Goal: Use online tool/utility

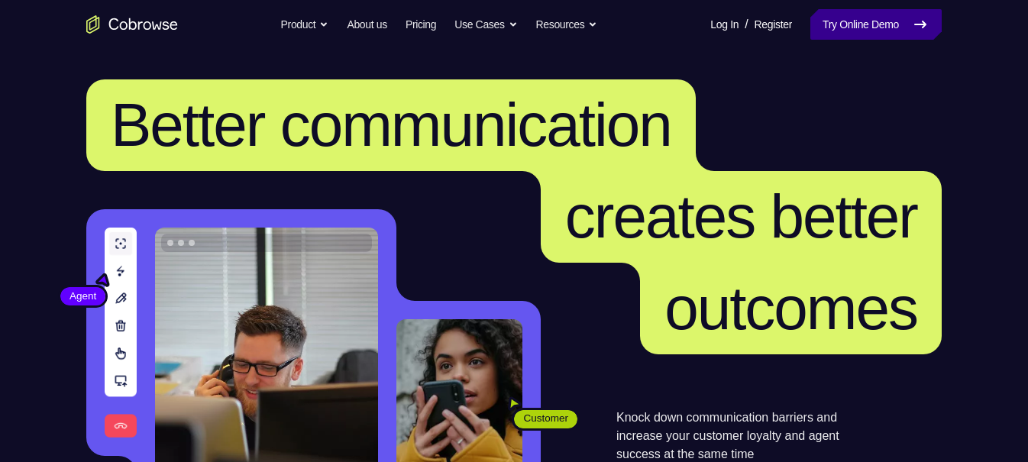
click at [884, 24] on link "Try Online Demo" at bounding box center [876, 24] width 131 height 31
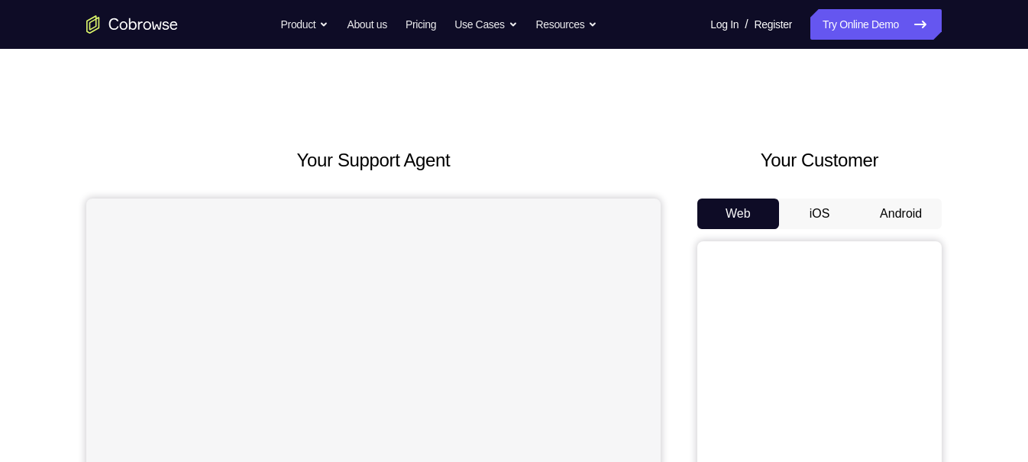
scroll to position [115, 0]
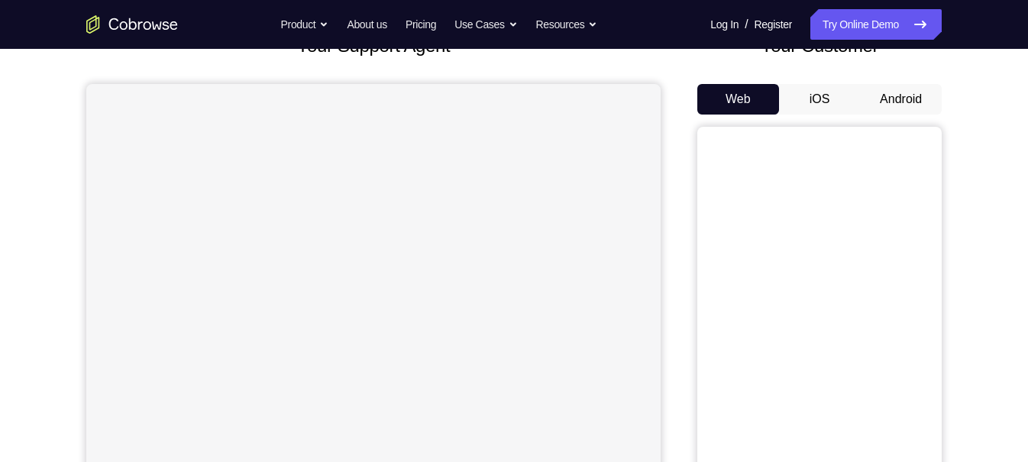
click at [914, 92] on button "Android" at bounding box center [901, 99] width 82 height 31
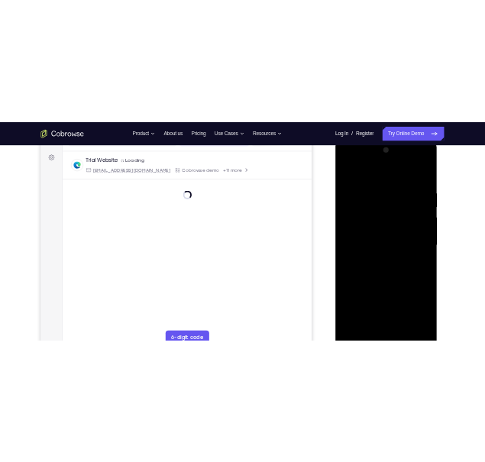
scroll to position [0, 0]
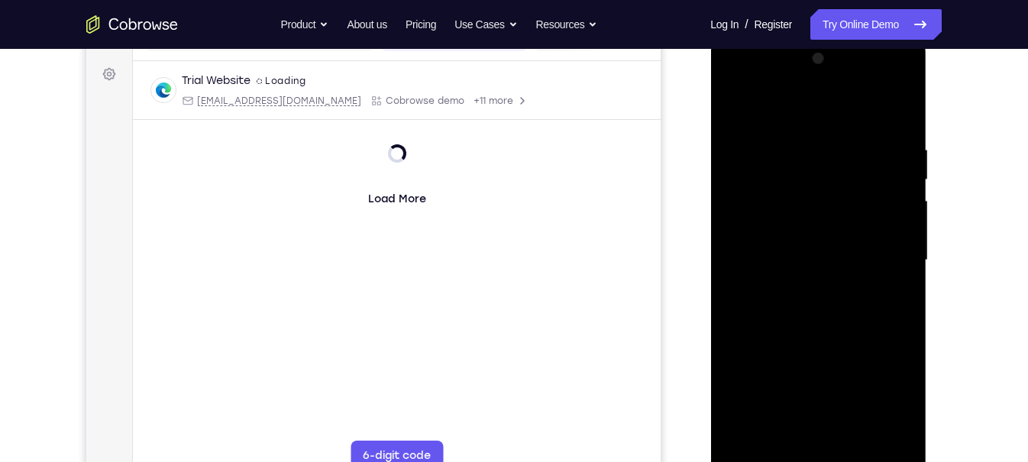
click at [814, 461] on div at bounding box center [818, 261] width 193 height 428
click at [820, 461] on div at bounding box center [818, 261] width 193 height 428
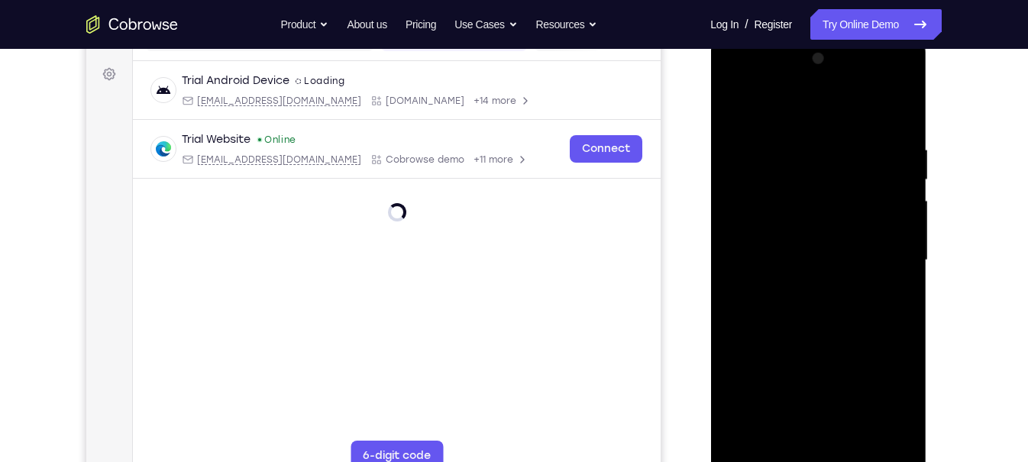
click at [891, 393] on div at bounding box center [818, 261] width 193 height 428
click at [817, 458] on div at bounding box center [818, 261] width 193 height 428
click at [818, 461] on div at bounding box center [818, 261] width 193 height 428
click at [887, 395] on div at bounding box center [818, 261] width 193 height 428
click at [785, 108] on div at bounding box center [818, 261] width 193 height 428
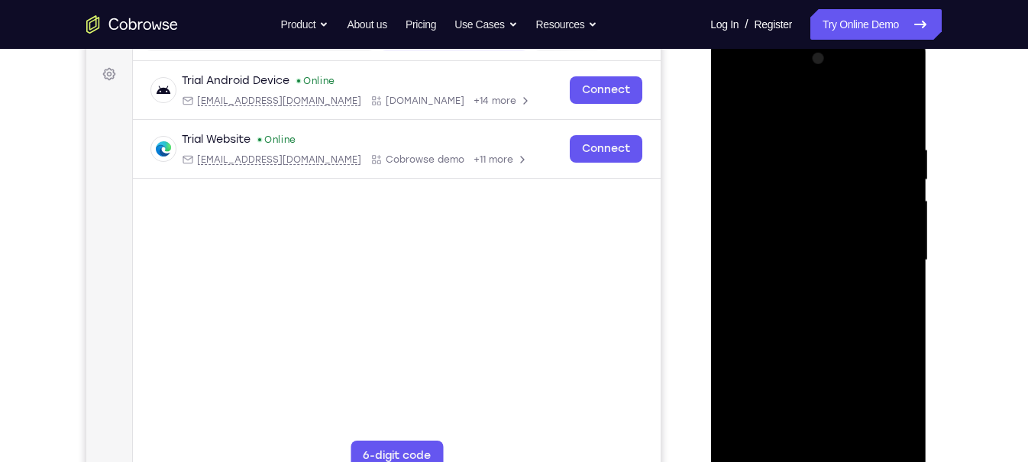
click at [752, 207] on div at bounding box center [818, 261] width 193 height 428
click at [791, 439] on div at bounding box center [818, 261] width 193 height 428
click at [815, 247] on div at bounding box center [818, 261] width 193 height 428
click at [767, 260] on div at bounding box center [818, 261] width 193 height 428
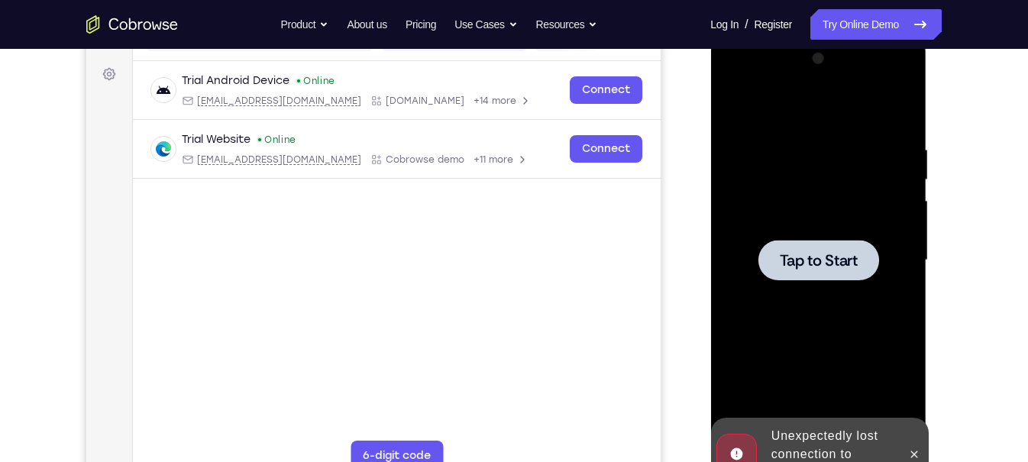
click at [782, 261] on span "Tap to Start" at bounding box center [818, 260] width 78 height 15
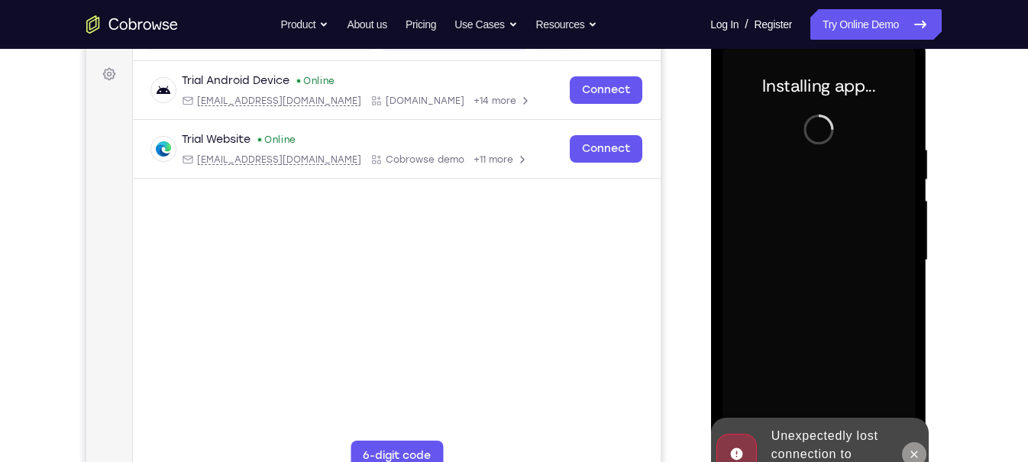
click at [909, 458] on button at bounding box center [913, 454] width 24 height 24
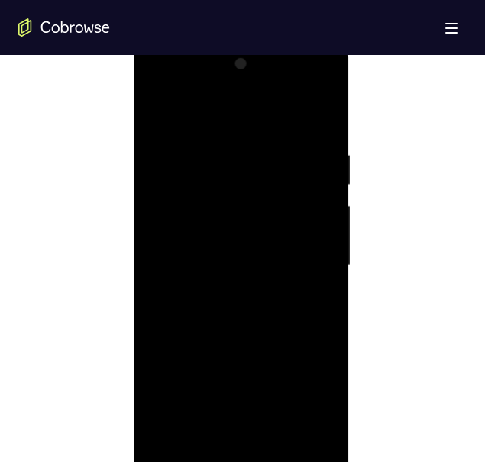
scroll to position [792, 0]
click at [237, 461] on div at bounding box center [241, 268] width 193 height 428
click at [242, 461] on div at bounding box center [241, 268] width 193 height 428
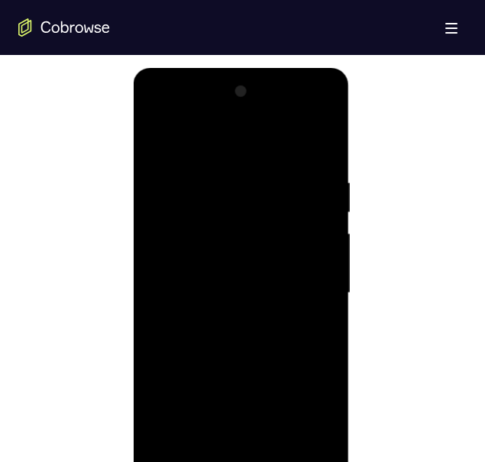
scroll to position [762, 0]
click at [302, 428] on div at bounding box center [241, 299] width 193 height 428
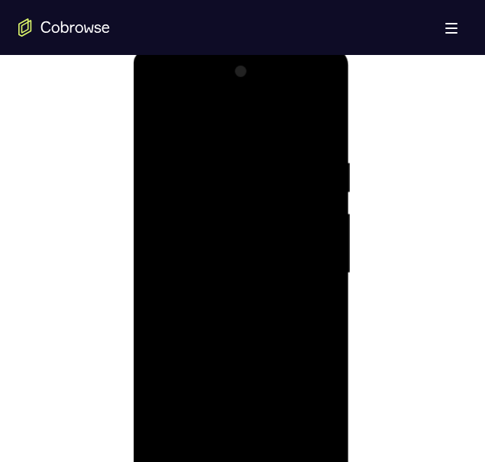
scroll to position [788, 0]
click at [198, 128] on div at bounding box center [241, 273] width 193 height 428
click at [186, 217] on div at bounding box center [241, 261] width 193 height 428
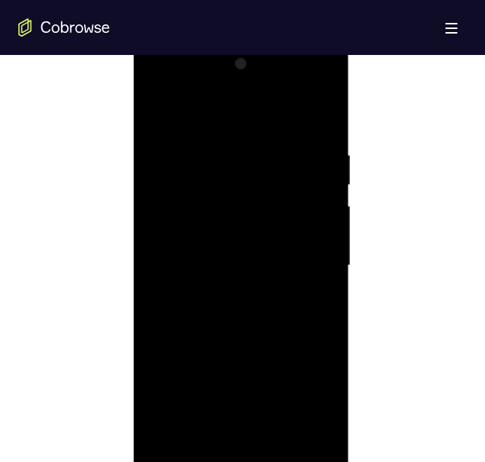
click at [215, 439] on div at bounding box center [241, 266] width 193 height 428
click at [220, 239] on div at bounding box center [241, 266] width 193 height 428
click at [222, 255] on div at bounding box center [241, 266] width 193 height 428
click at [310, 112] on div at bounding box center [241, 266] width 193 height 428
click at [237, 435] on div at bounding box center [241, 266] width 193 height 428
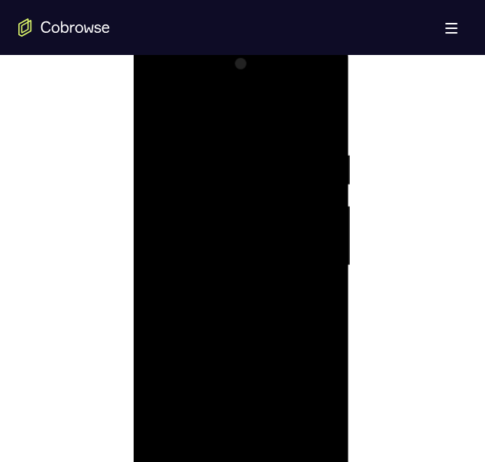
click at [184, 253] on div at bounding box center [241, 266] width 193 height 428
click at [451, 283] on div at bounding box center [242, 264] width 448 height 470
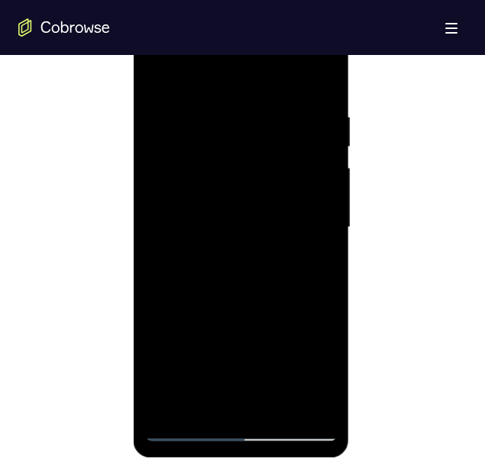
scroll to position [828, 0]
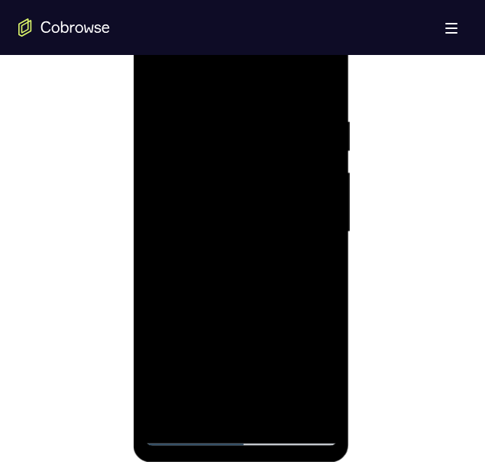
drag, startPoint x: 284, startPoint y: 363, endPoint x: 270, endPoint y: 267, distance: 96.5
drag, startPoint x: 270, startPoint y: 267, endPoint x: 298, endPoint y: 228, distance: 48.3
click at [298, 228] on div at bounding box center [241, 232] width 193 height 428
click at [157, 80] on div at bounding box center [241, 232] width 193 height 428
